Goal: Find specific page/section: Find specific page/section

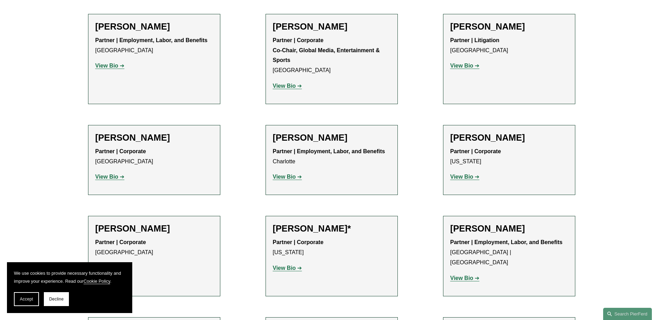
scroll to position [8592, 0]
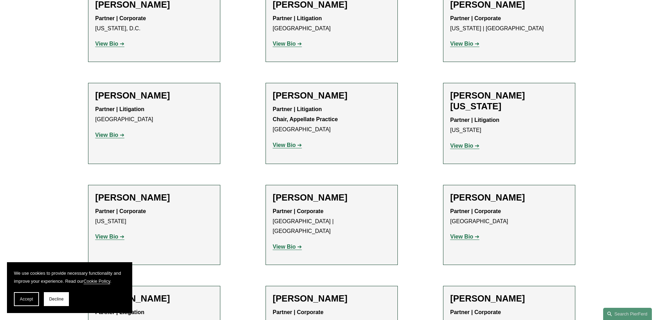
scroll to position [8383, 0]
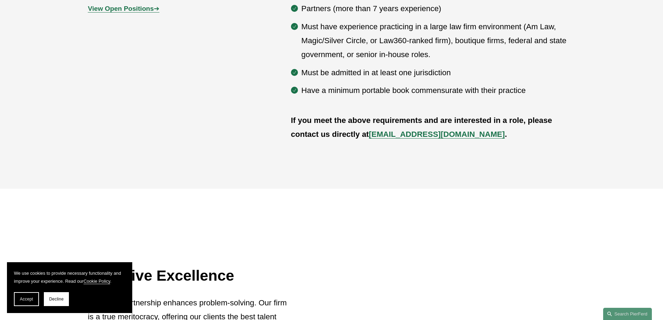
scroll to position [383, 0]
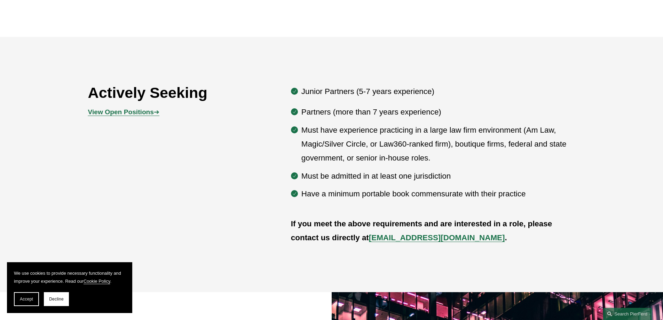
click at [154, 111] on span "View Open Positions ➔" at bounding box center [123, 111] width 71 height 7
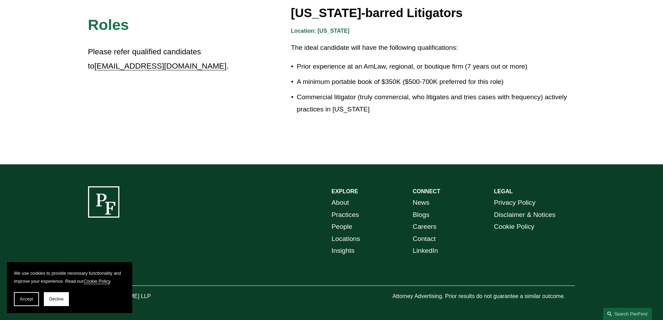
scroll to position [1272, 0]
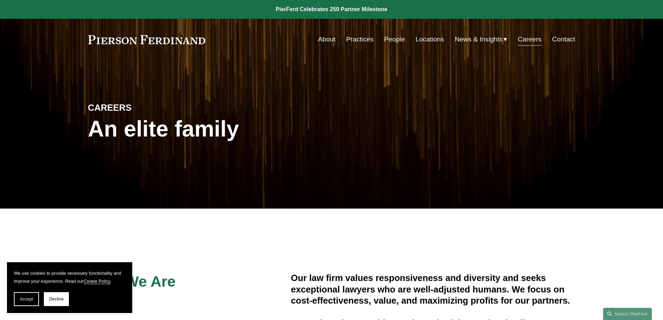
scroll to position [383, 0]
